Goal: Navigation & Orientation: Find specific page/section

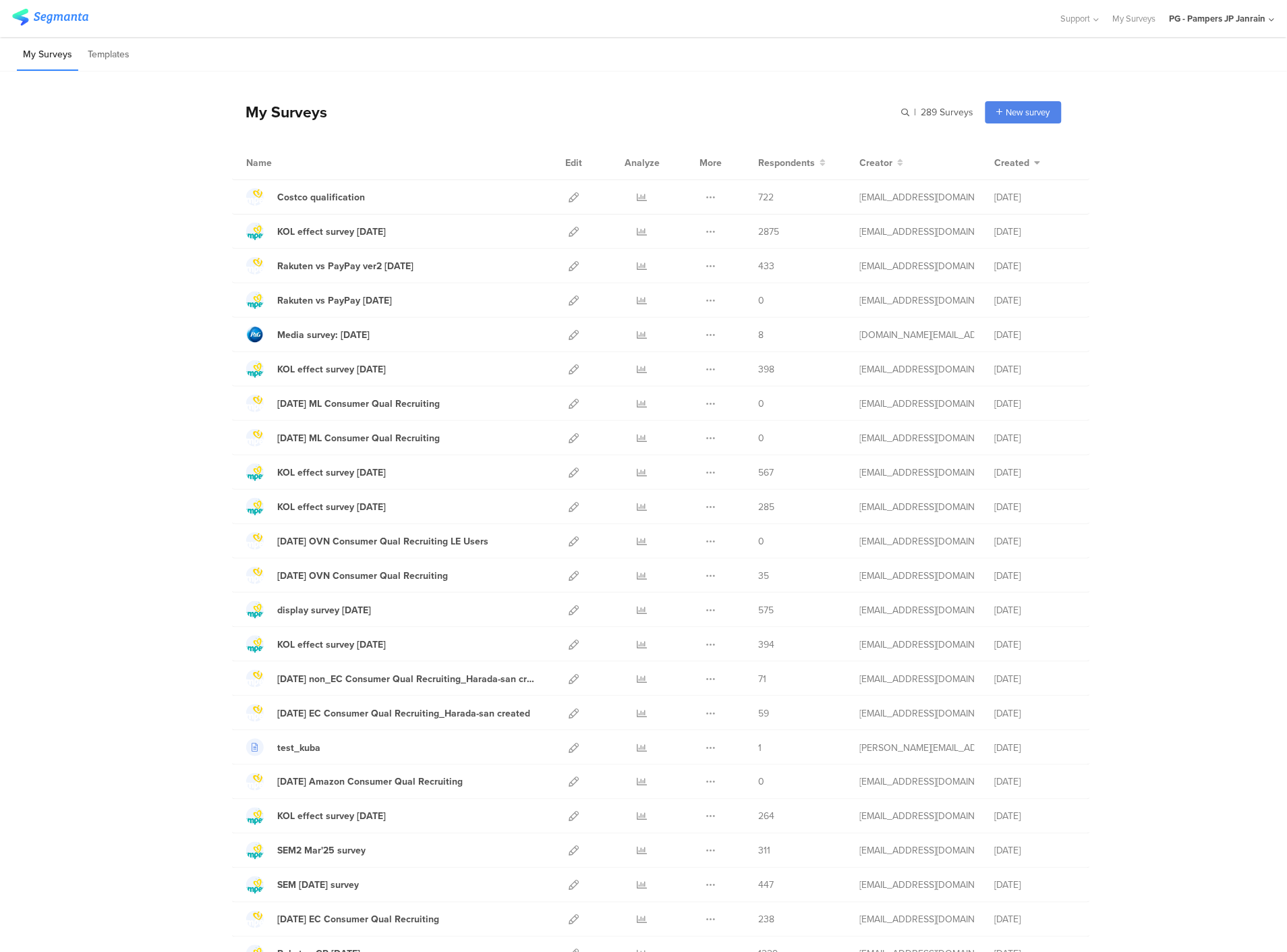
click at [1215, 14] on div "PG - Pampers JP Janrain" at bounding box center [1218, 18] width 97 height 13
click at [1271, 81] on div "PG - Pampers JP Janrain Member" at bounding box center [1194, 87] width 186 height 29
click at [1271, 24] on icon at bounding box center [1272, 20] width 6 height 10
click at [1262, 88] on icon at bounding box center [1264, 88] width 8 height 8
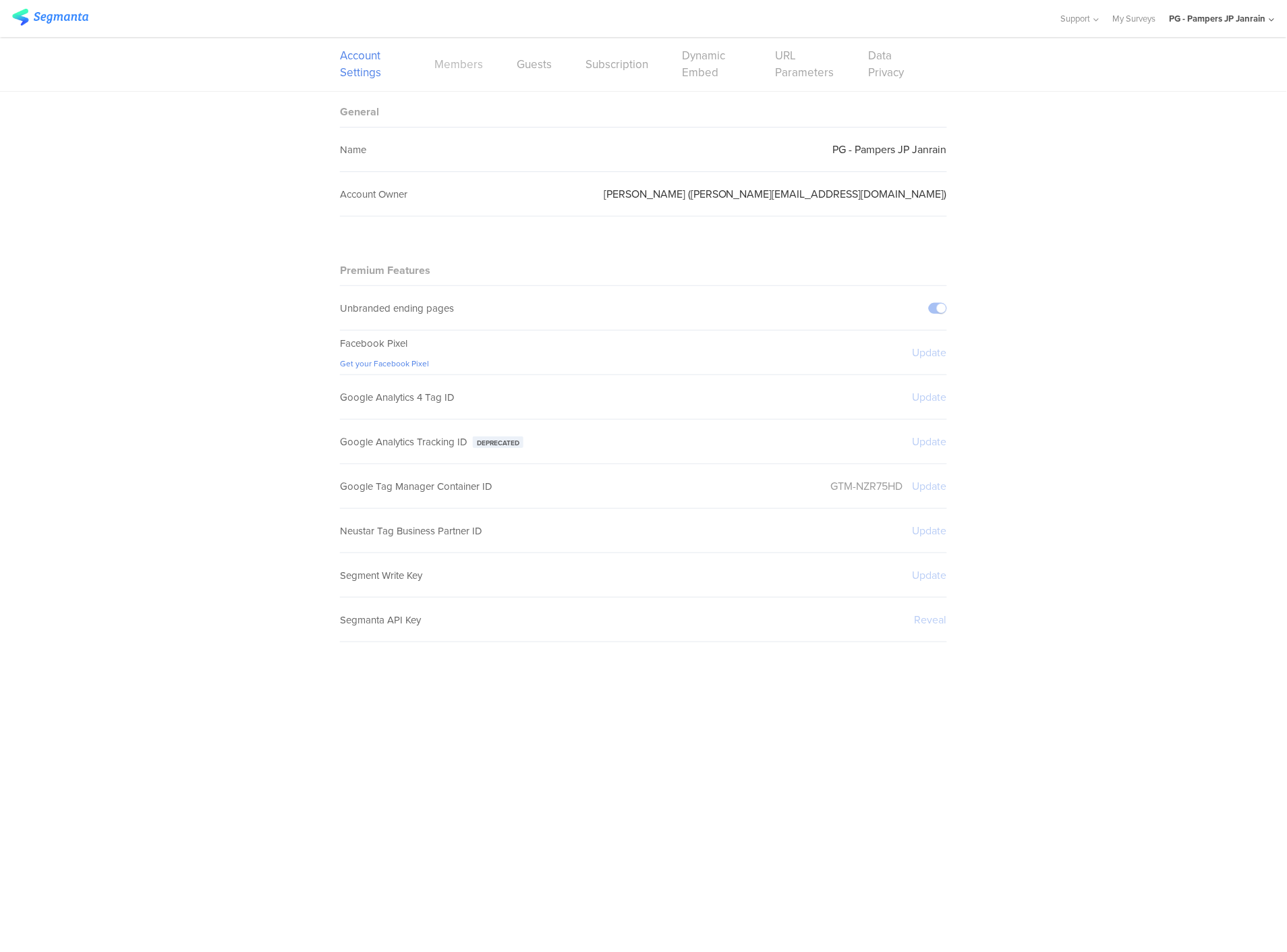
click at [473, 62] on link "Members" at bounding box center [459, 64] width 49 height 17
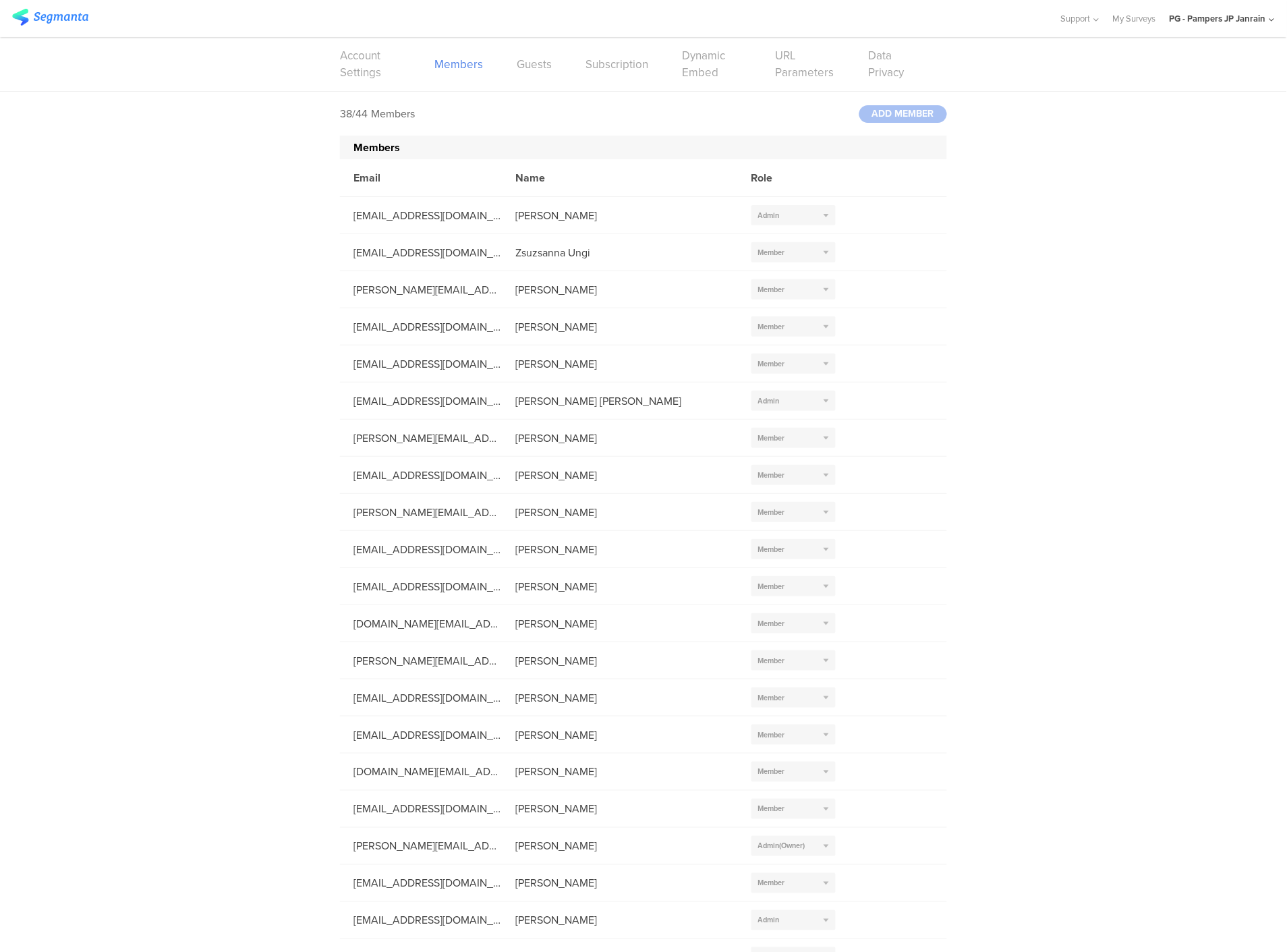
click at [1210, 29] on div "PG - Pampers JP Janrain" at bounding box center [1223, 18] width 105 height 37
click at [1259, 89] on link at bounding box center [1263, 87] width 12 height 20
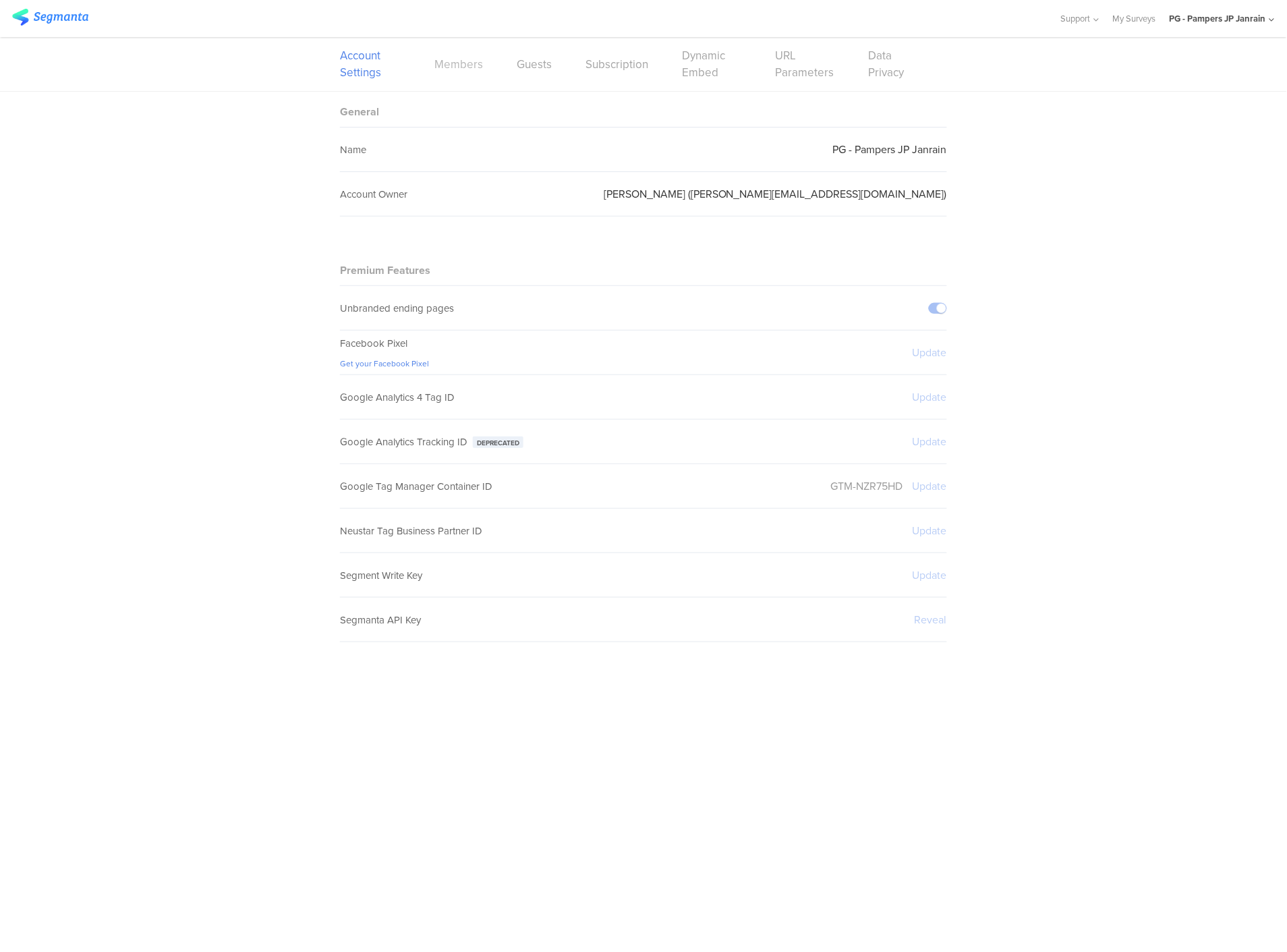
click at [468, 61] on link "Members" at bounding box center [459, 64] width 49 height 17
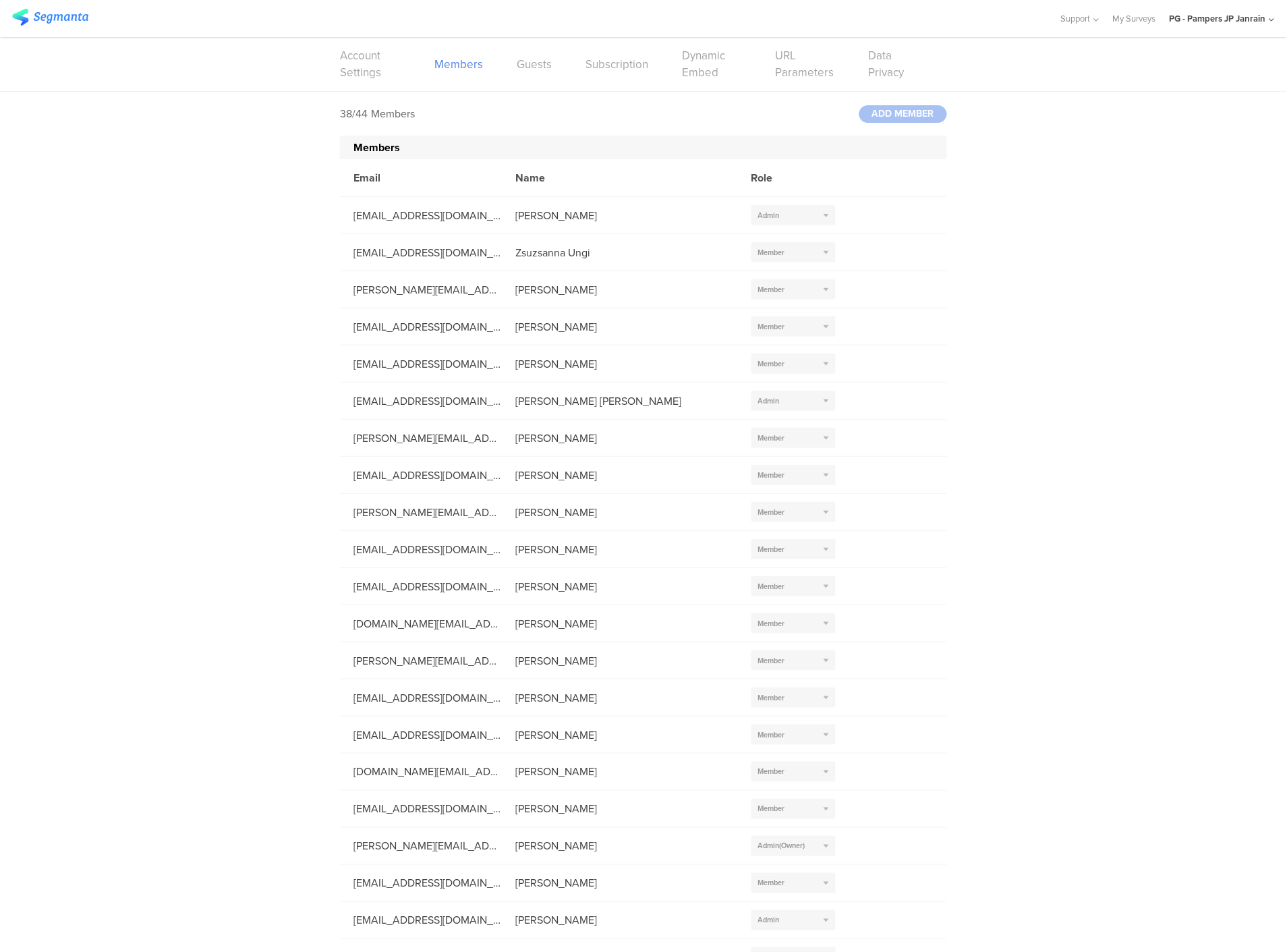
click at [34, 10] on img at bounding box center [50, 17] width 76 height 17
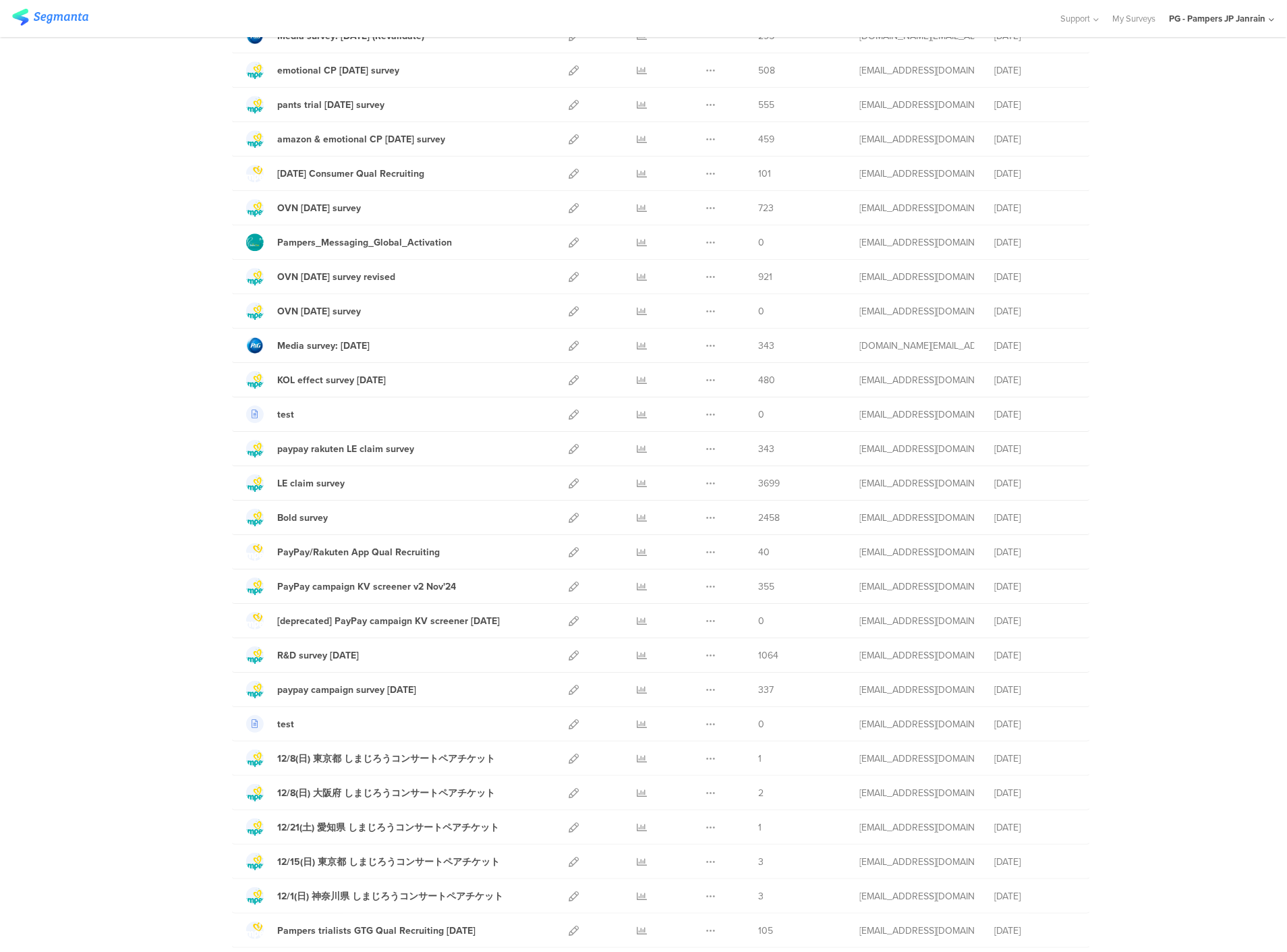
scroll to position [1094, 0]
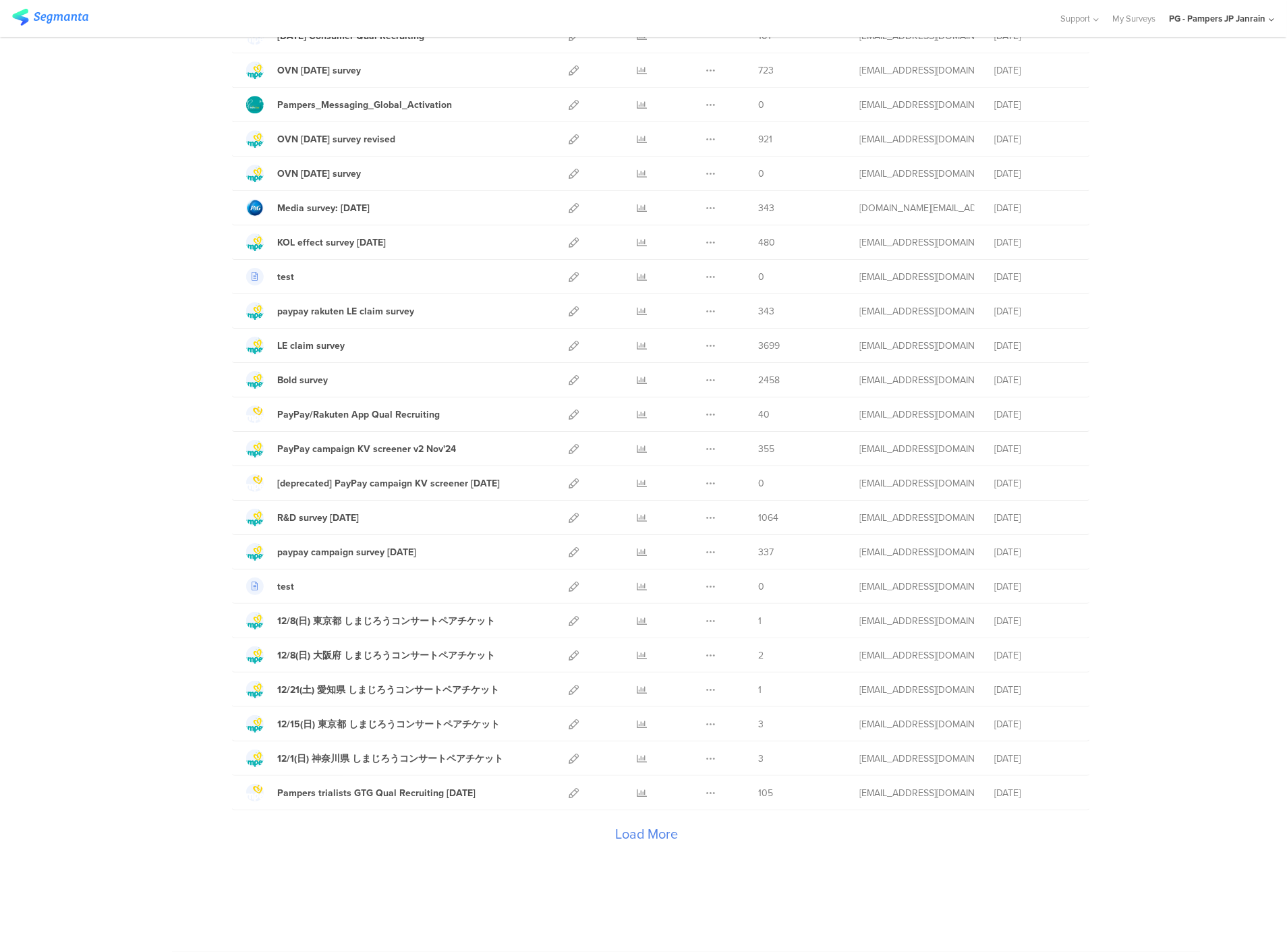
click at [628, 836] on div "Load More" at bounding box center [646, 836] width 829 height 54
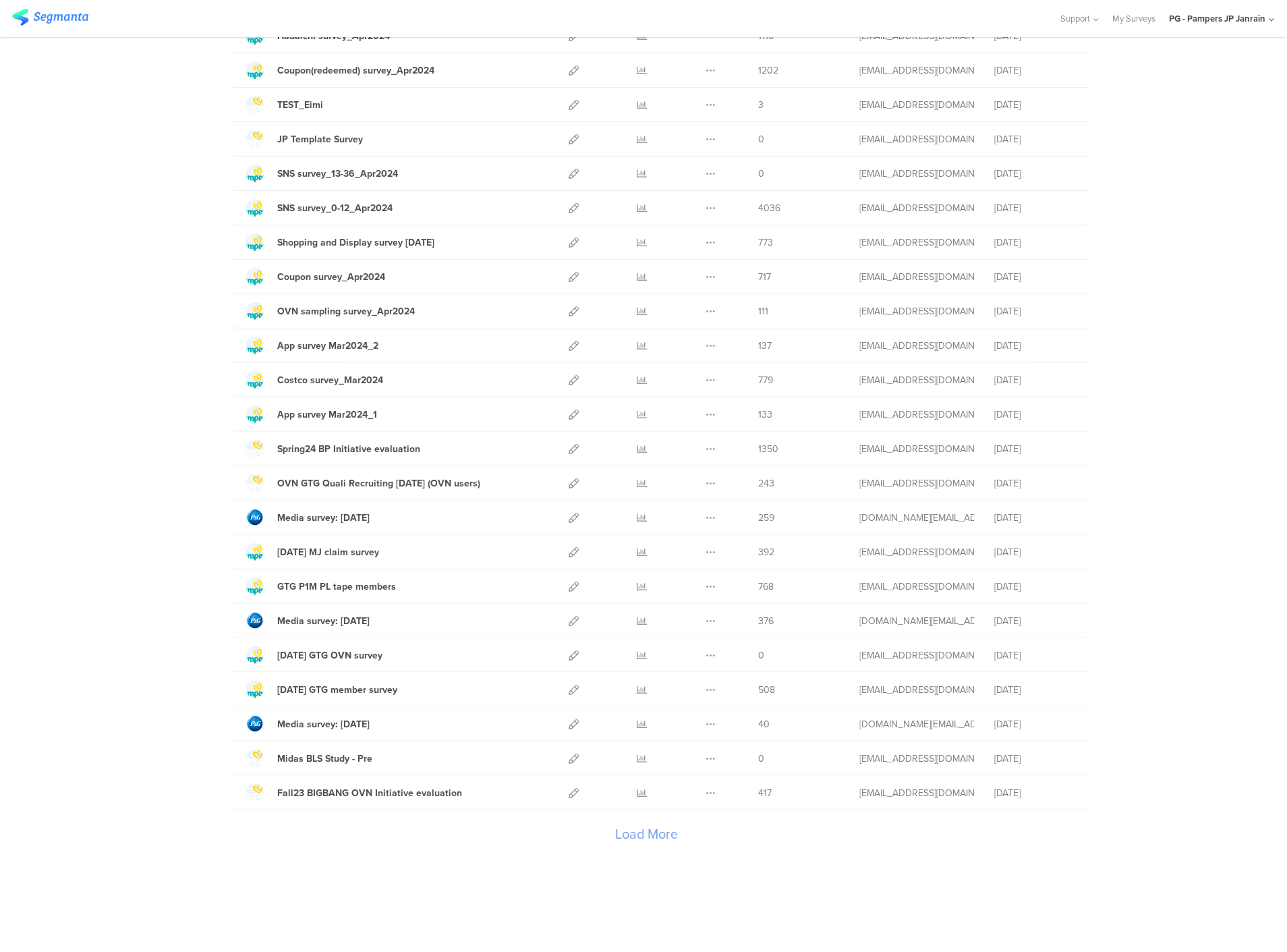
scroll to position [2817, 0]
click at [620, 837] on div "Load More" at bounding box center [646, 836] width 829 height 54
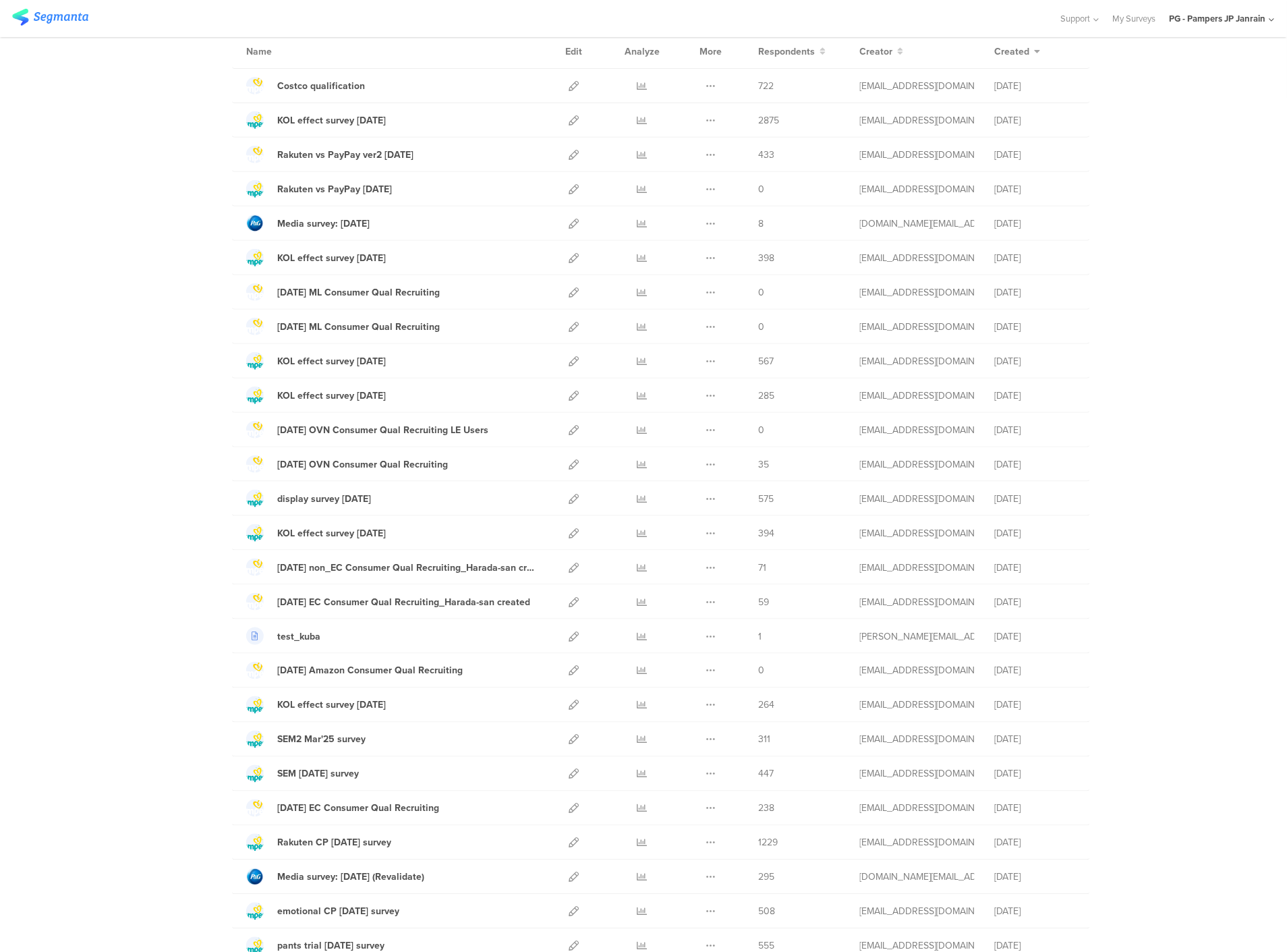
scroll to position [0, 0]
